Goal: Transaction & Acquisition: Obtain resource

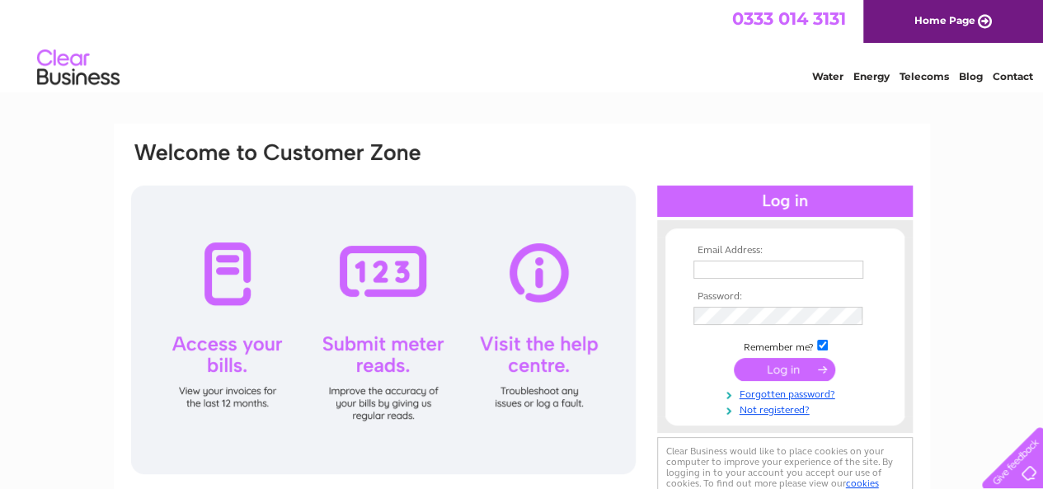
click at [729, 269] on input "text" at bounding box center [778, 269] width 170 height 18
type input "[EMAIL_ADDRESS][DOMAIN_NAME]"
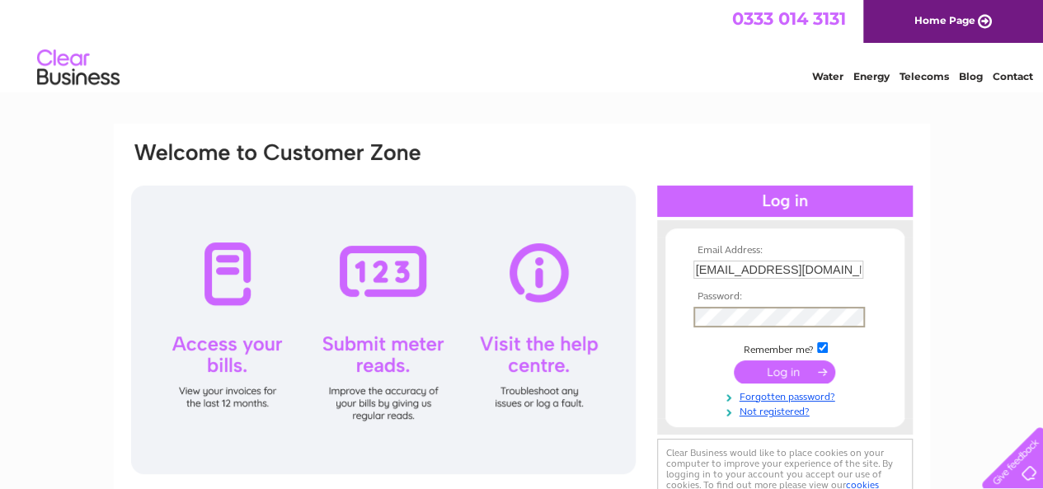
click at [795, 365] on input "submit" at bounding box center [784, 371] width 101 height 23
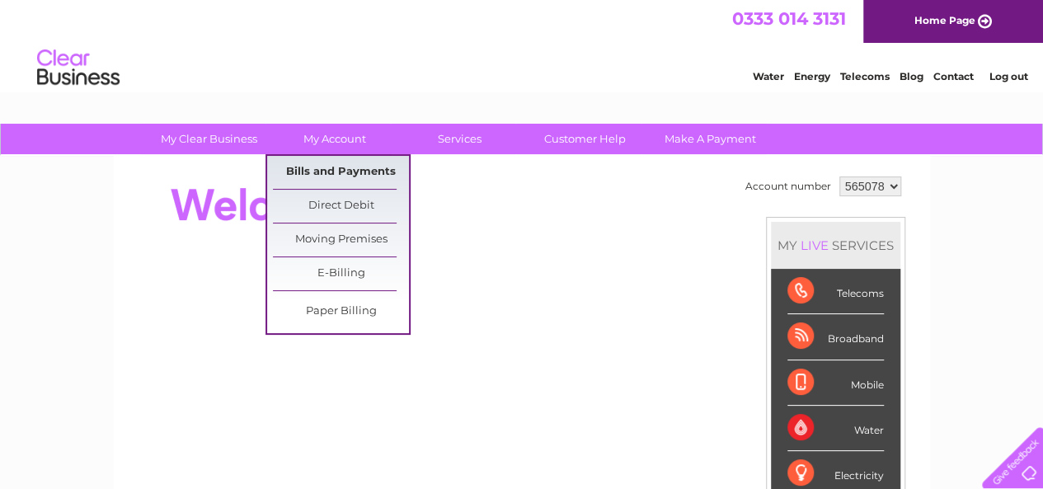
click at [341, 162] on link "Bills and Payments" at bounding box center [341, 172] width 136 height 33
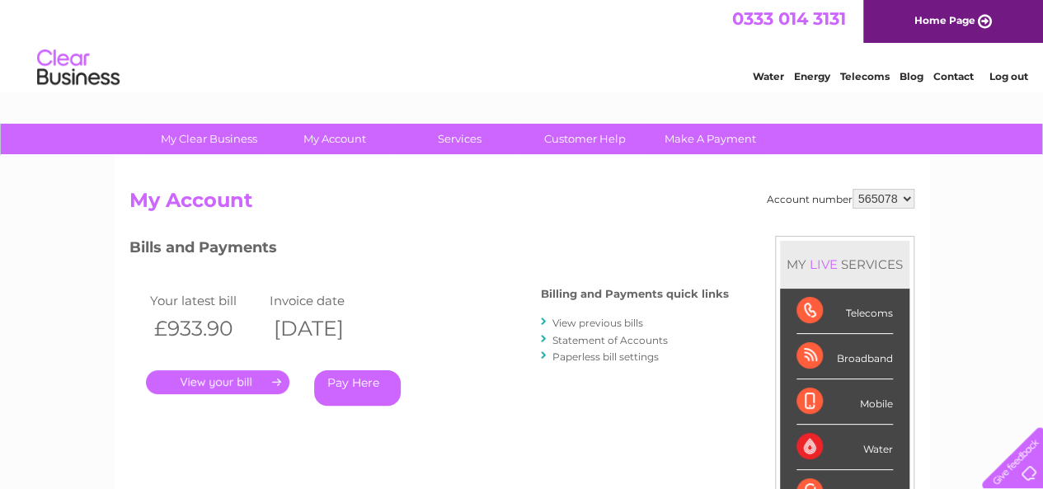
click at [643, 319] on link "View previous bills" at bounding box center [597, 322] width 91 height 12
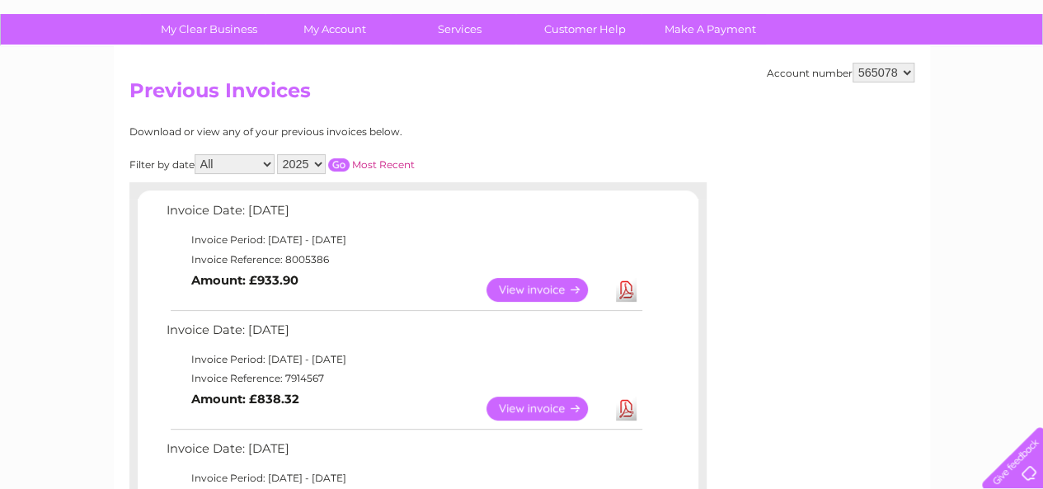
scroll to position [176, 0]
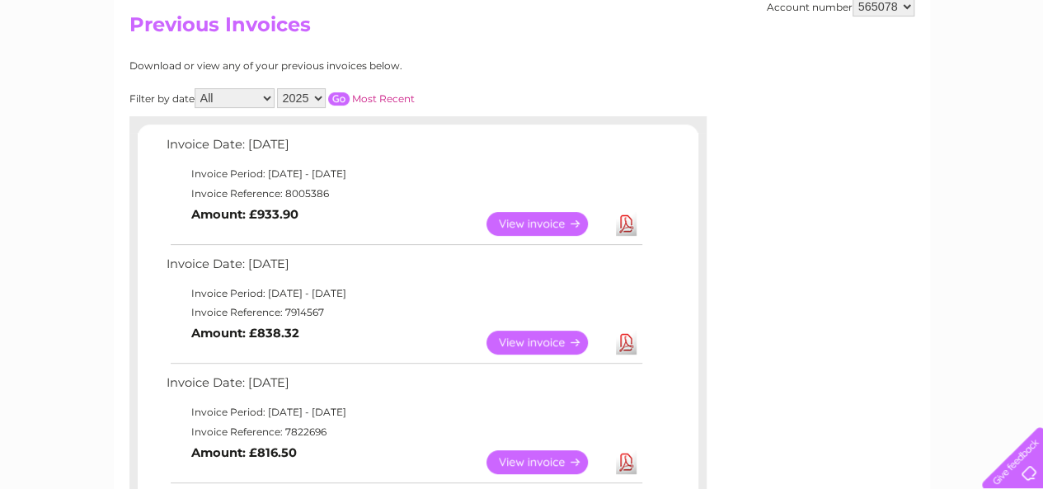
click at [621, 457] on link "Download" at bounding box center [626, 462] width 21 height 24
click at [621, 340] on link "Download" at bounding box center [626, 343] width 21 height 24
click at [625, 227] on link "Download" at bounding box center [626, 224] width 21 height 24
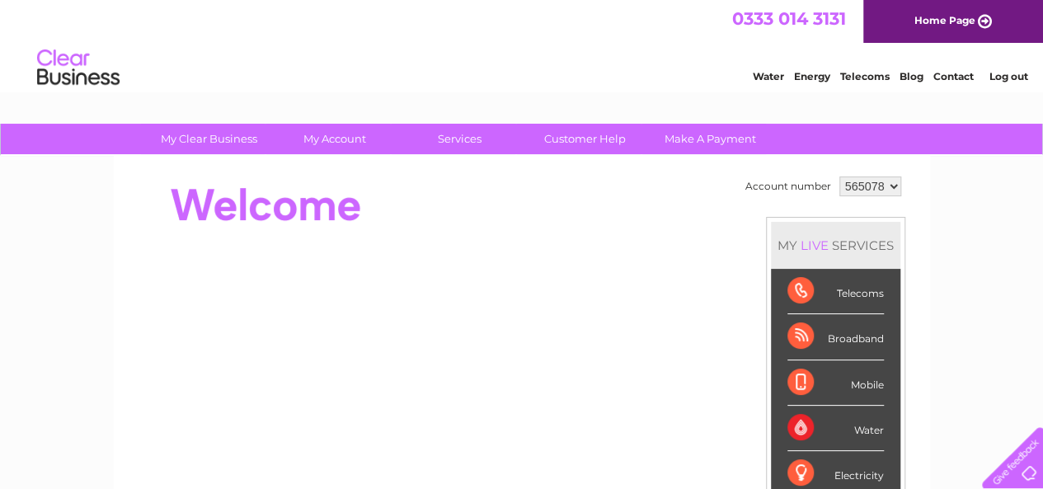
click at [890, 185] on select "565078 926880" at bounding box center [870, 186] width 62 height 20
select select "926880"
click at [839, 176] on select "565078 926880" at bounding box center [870, 186] width 62 height 20
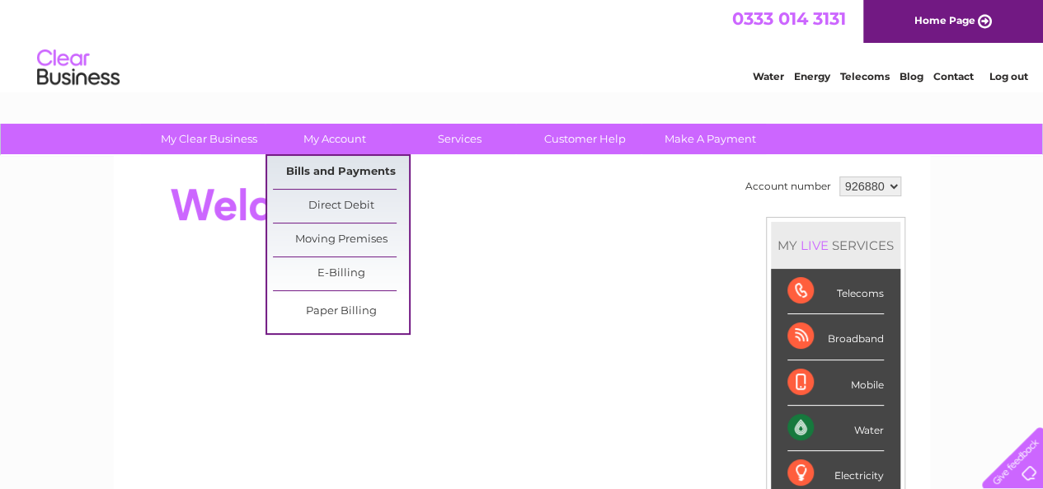
click at [340, 176] on link "Bills and Payments" at bounding box center [341, 172] width 136 height 33
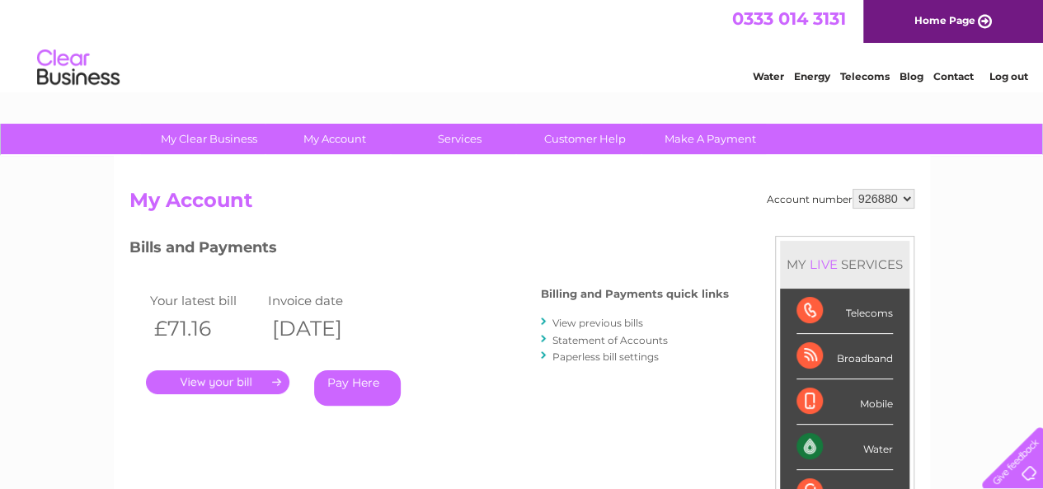
click at [605, 319] on link "View previous bills" at bounding box center [597, 322] width 91 height 12
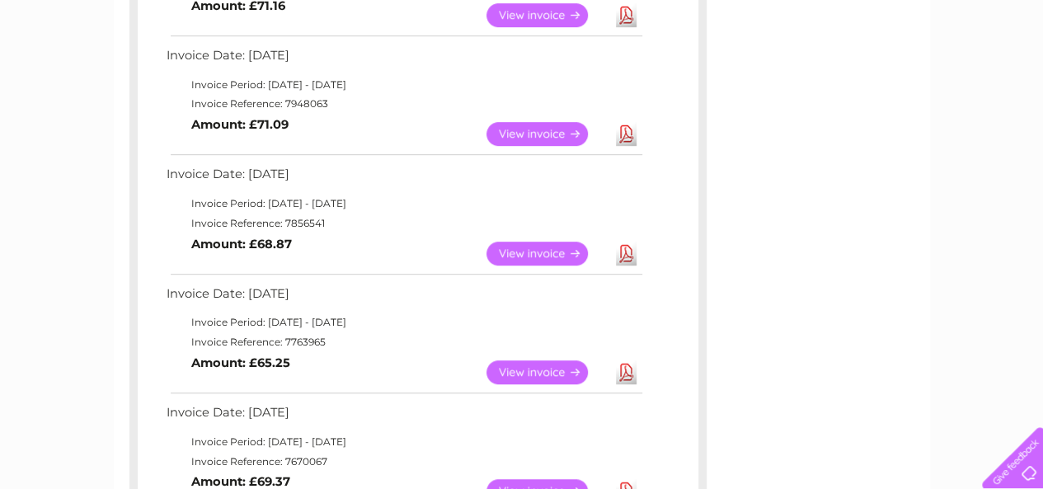
scroll to position [438, 0]
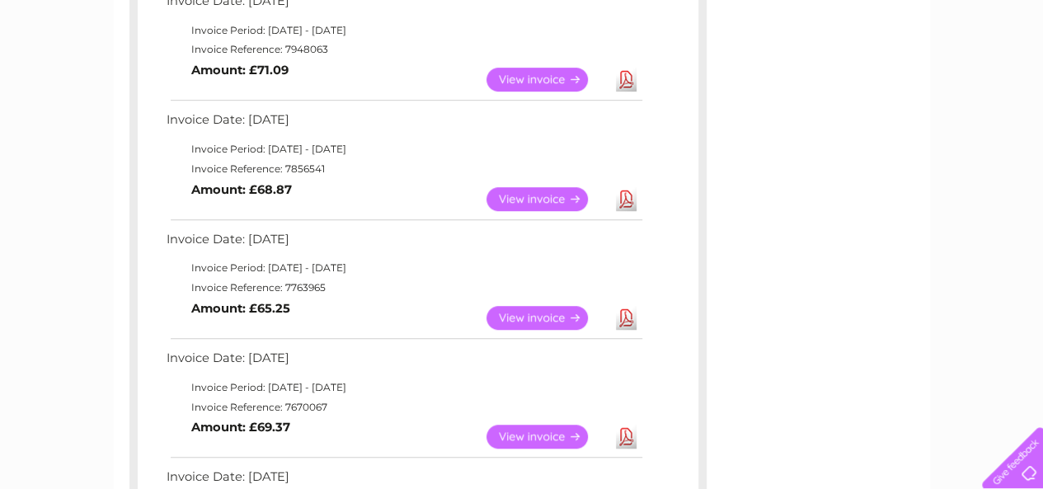
click at [618, 318] on link "Download" at bounding box center [626, 318] width 21 height 24
click at [630, 196] on link "Download" at bounding box center [626, 199] width 21 height 24
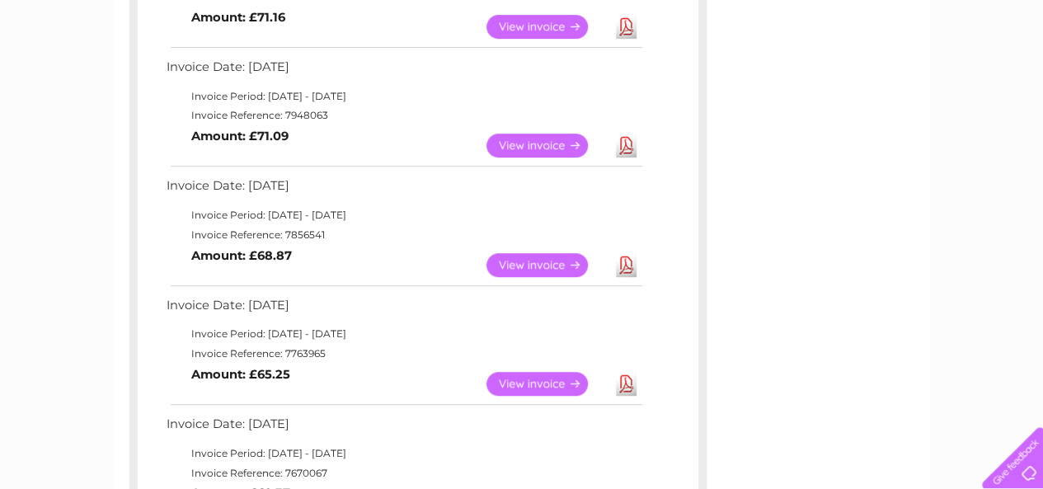
scroll to position [340, 0]
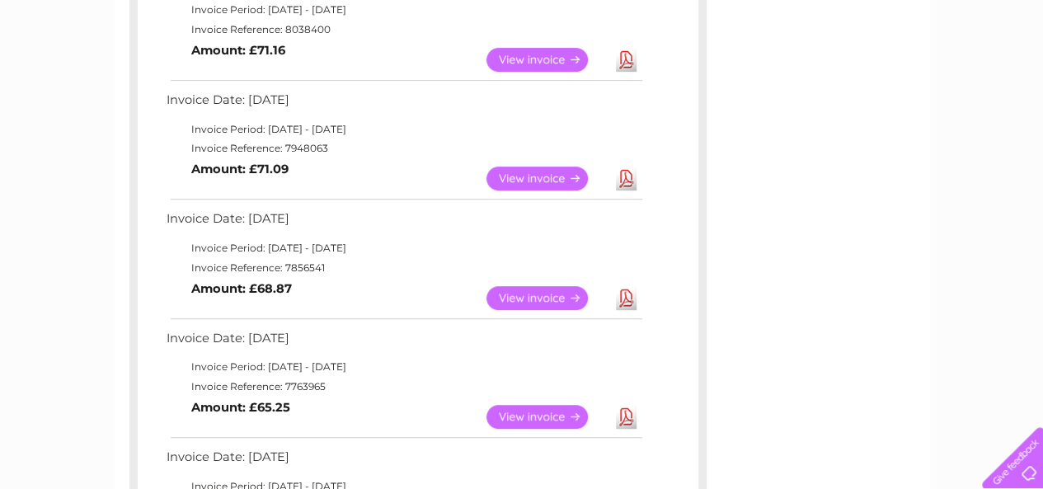
click at [626, 181] on link "Download" at bounding box center [626, 178] width 21 height 24
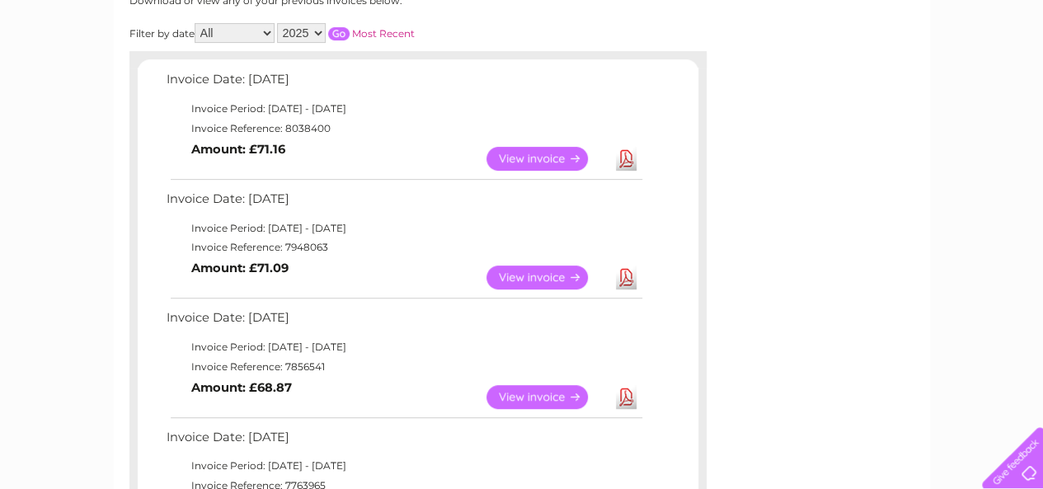
scroll to position [0, 0]
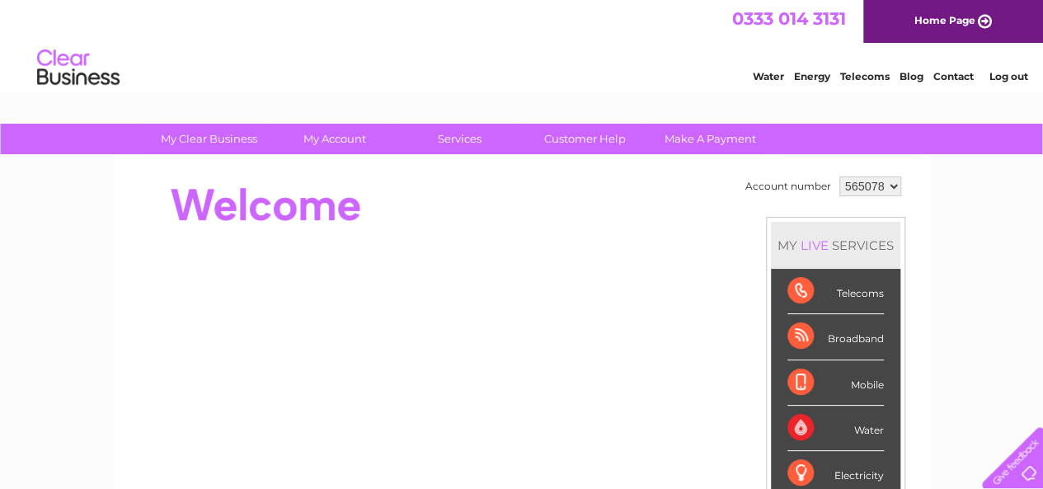
click at [1001, 77] on link "Log out" at bounding box center [1007, 76] width 39 height 12
